Goal: Transaction & Acquisition: Book appointment/travel/reservation

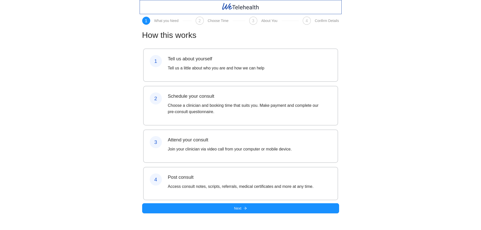
scroll to position [4, 0]
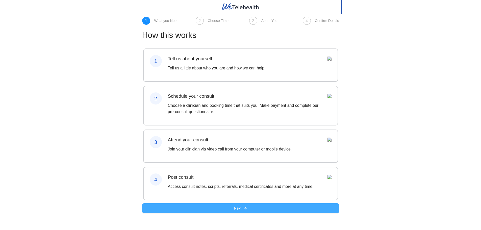
click at [238, 211] on span "Next" at bounding box center [237, 209] width 7 height 6
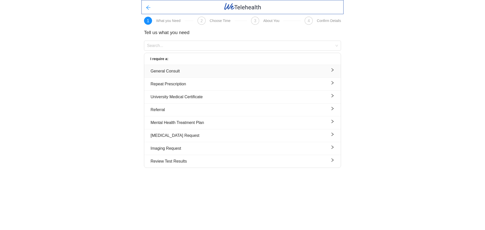
click at [180, 71] on div "General Consult" at bounding box center [243, 71] width 184 height 6
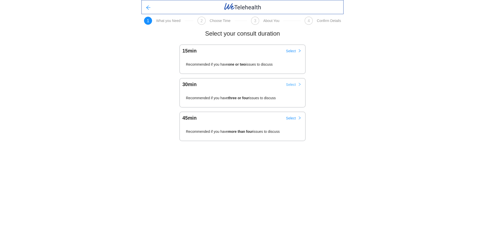
click at [293, 85] on span "Select" at bounding box center [291, 85] width 10 height 6
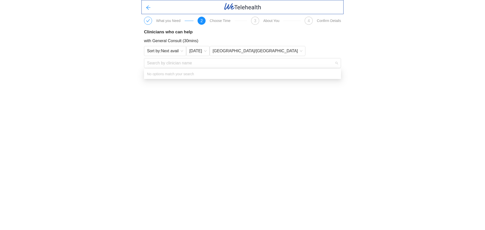
drag, startPoint x: 206, startPoint y: 66, endPoint x: 150, endPoint y: 89, distance: 60.5
click at [150, 89] on body "What you Need 2 Choose Time 3 About You 4 Confirm Details Clinicians who can he…" at bounding box center [242, 115] width 485 height 230
click at [178, 51] on span "Sort by: Next avail" at bounding box center [165, 51] width 36 height 8
click at [196, 48] on span "[DATE]" at bounding box center [197, 51] width 17 height 8
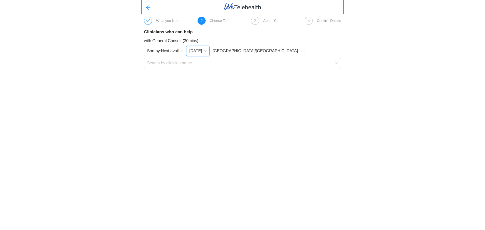
click at [196, 48] on span "[DATE]" at bounding box center [197, 51] width 17 height 8
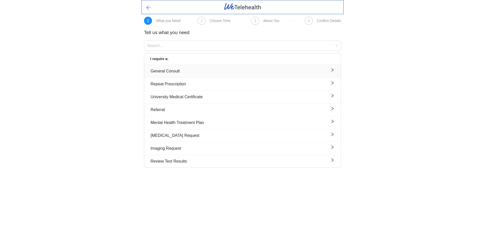
click at [164, 71] on div "General Consult" at bounding box center [243, 71] width 184 height 6
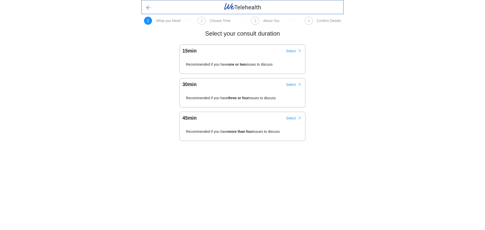
click at [288, 79] on div "30 min Select" at bounding box center [243, 83] width 126 height 10
click at [293, 51] on span "Select" at bounding box center [291, 51] width 10 height 6
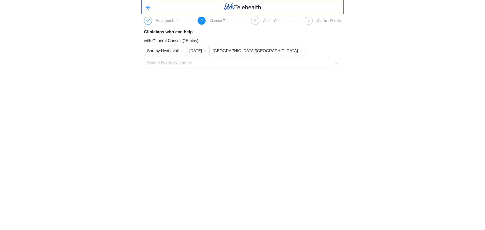
click at [221, 21] on div "Choose Time" at bounding box center [220, 21] width 21 height 4
